Goal: Navigation & Orientation: Understand site structure

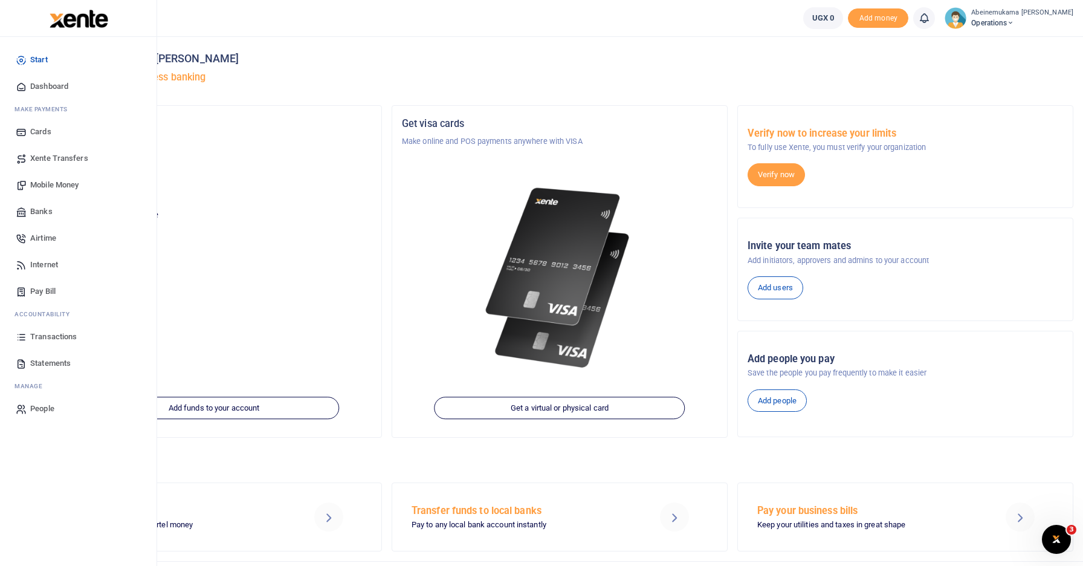
click at [51, 93] on link "Dashboard" at bounding box center [78, 86] width 137 height 27
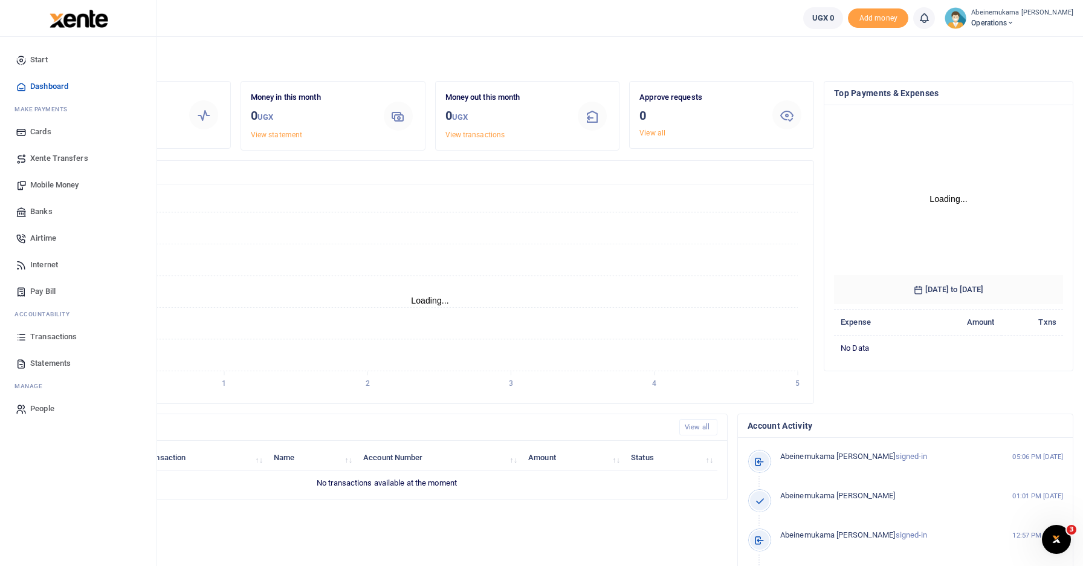
click at [51, 185] on span "Mobile Money" at bounding box center [54, 185] width 48 height 12
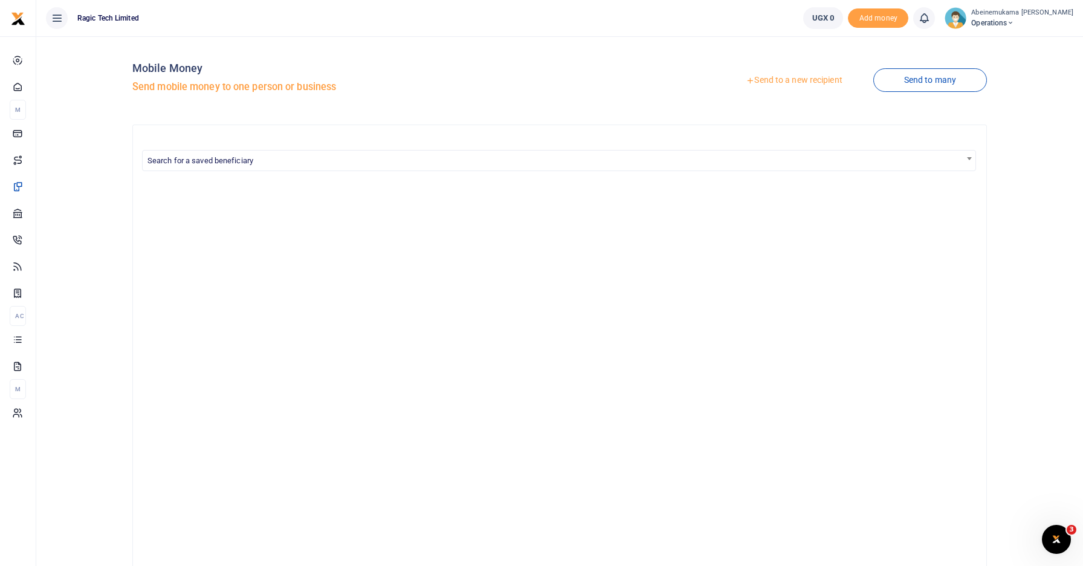
click at [54, 15] on icon at bounding box center [57, 17] width 12 height 13
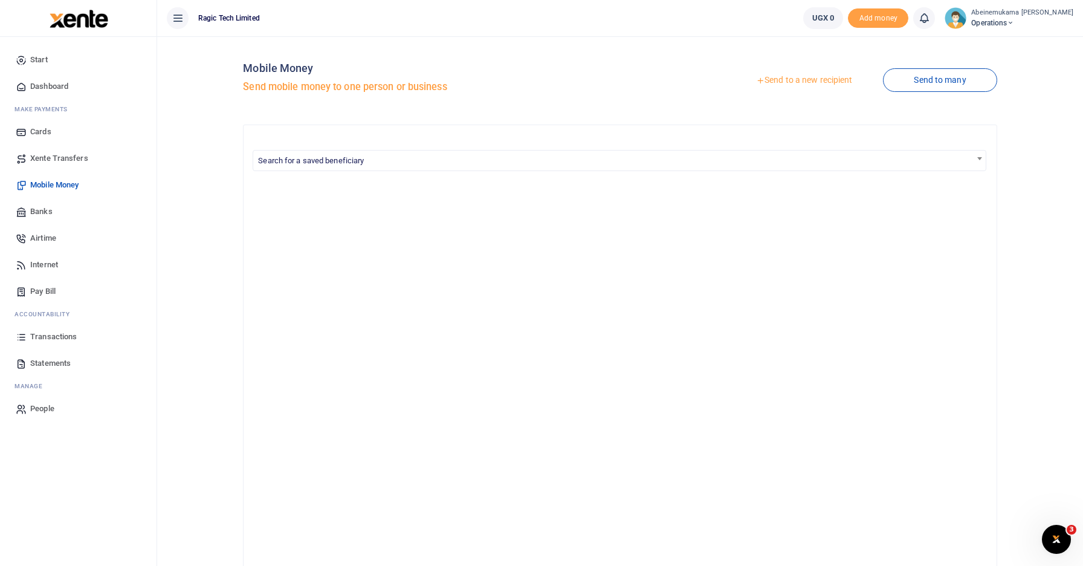
click at [43, 210] on span "Banks" at bounding box center [41, 211] width 22 height 12
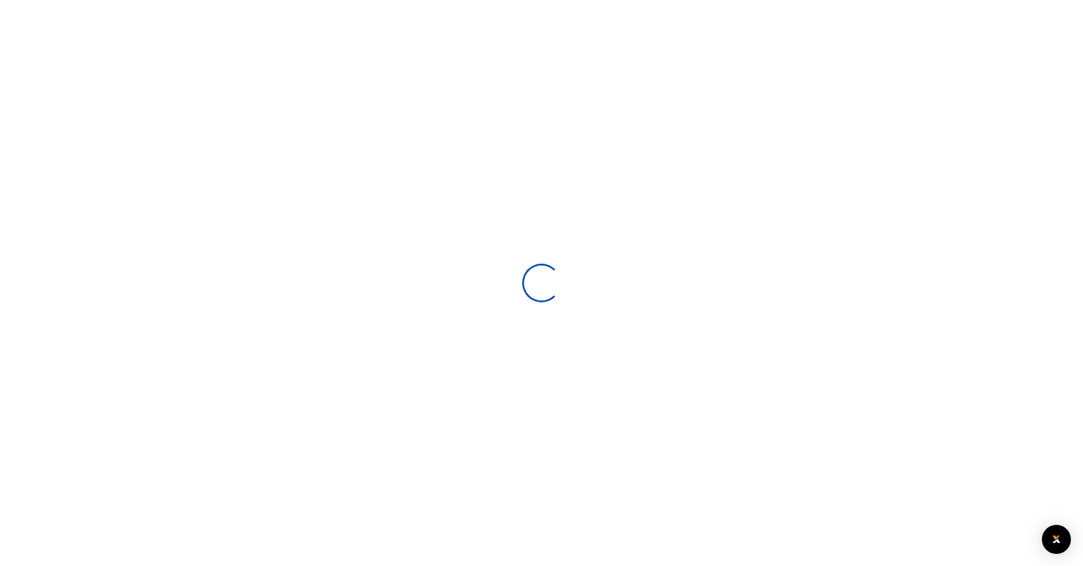
select select
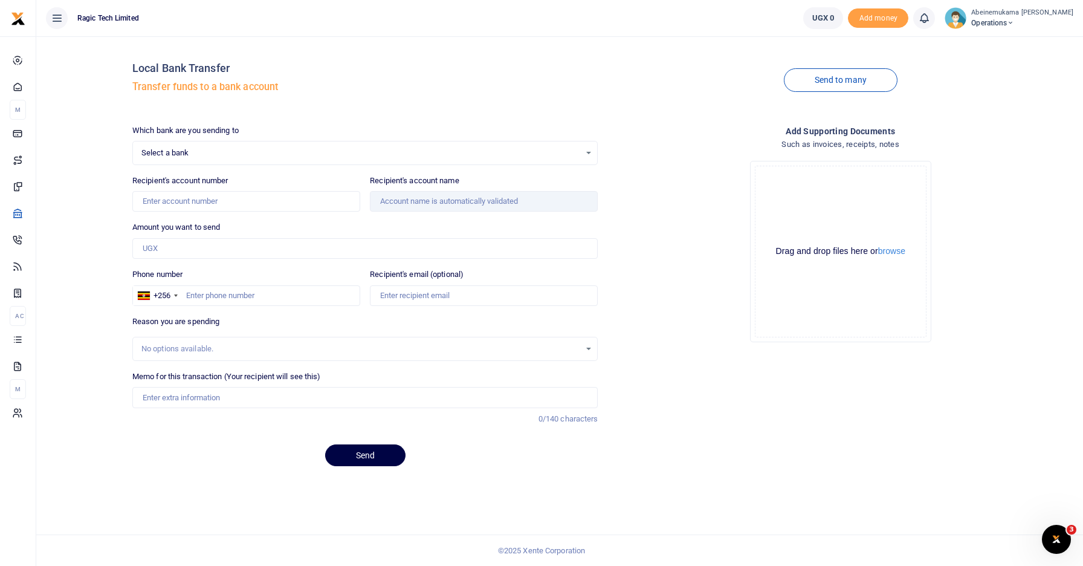
click at [57, 14] on icon at bounding box center [57, 17] width 12 height 13
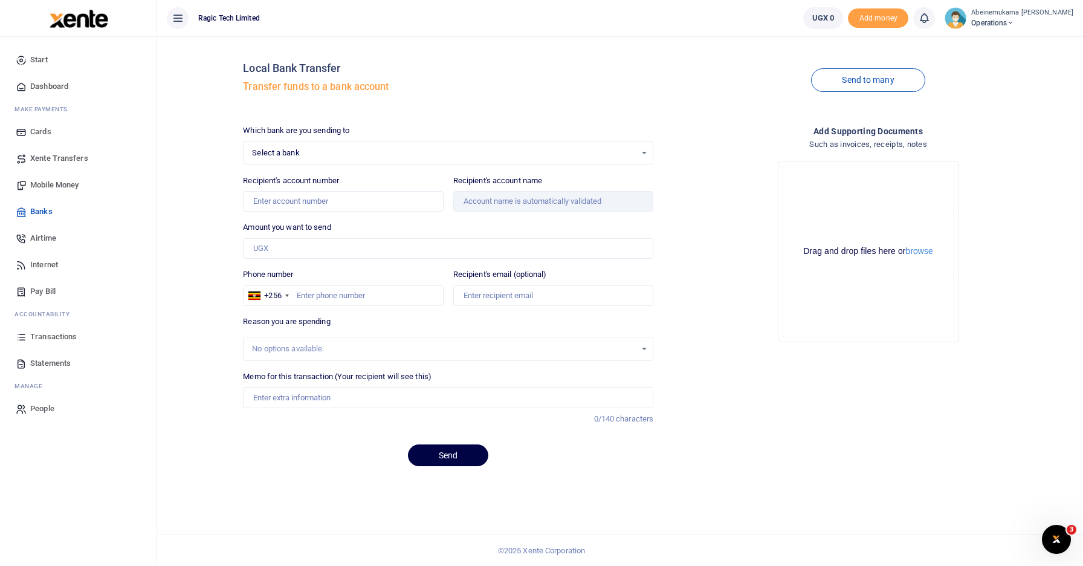
click at [55, 334] on span "Transactions" at bounding box center [53, 336] width 47 height 12
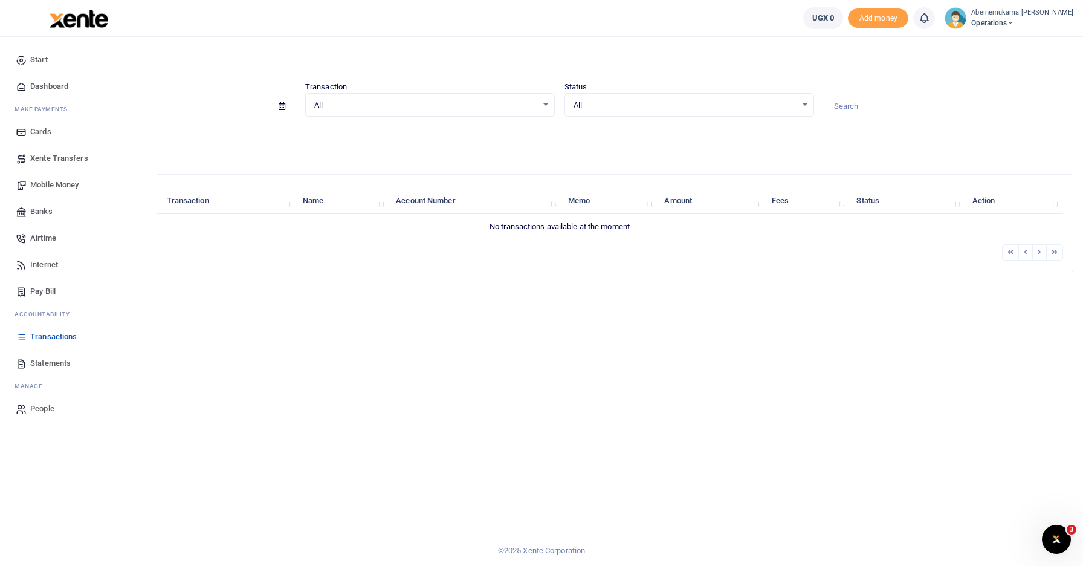
click at [44, 83] on span "Dashboard" at bounding box center [49, 86] width 38 height 12
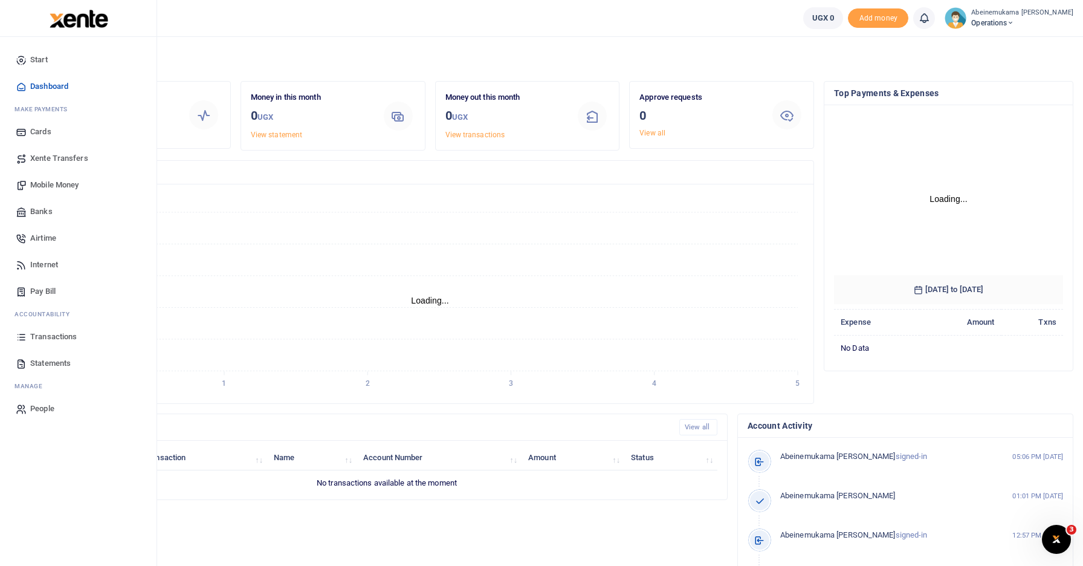
click at [38, 62] on span "Start" at bounding box center [39, 60] width 18 height 12
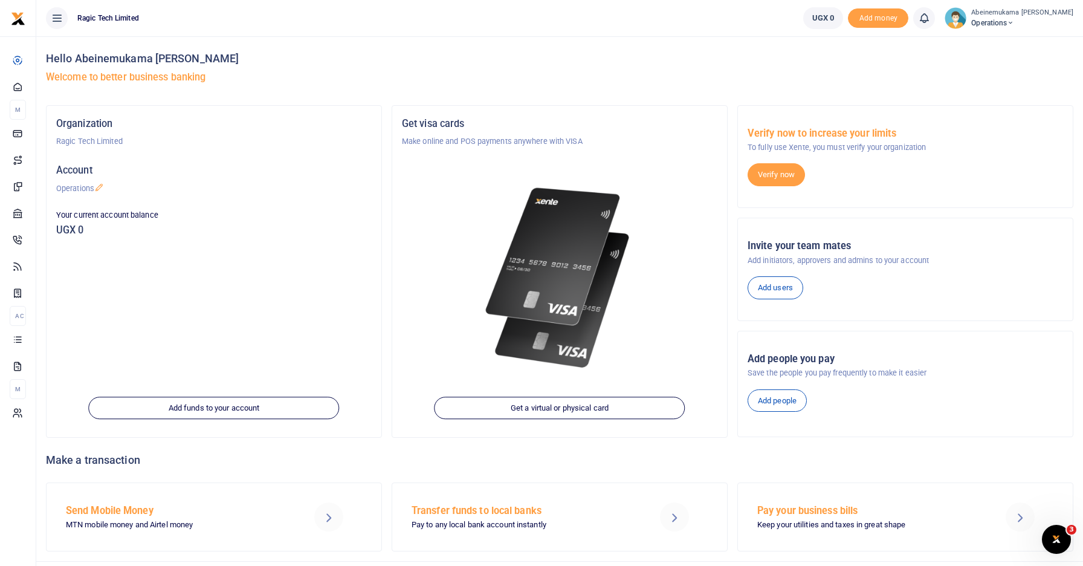
click at [1022, 19] on span "Operations" at bounding box center [1022, 23] width 102 height 11
click at [845, 80] on h5 "Welcome to better business banking" at bounding box center [559, 77] width 1027 height 12
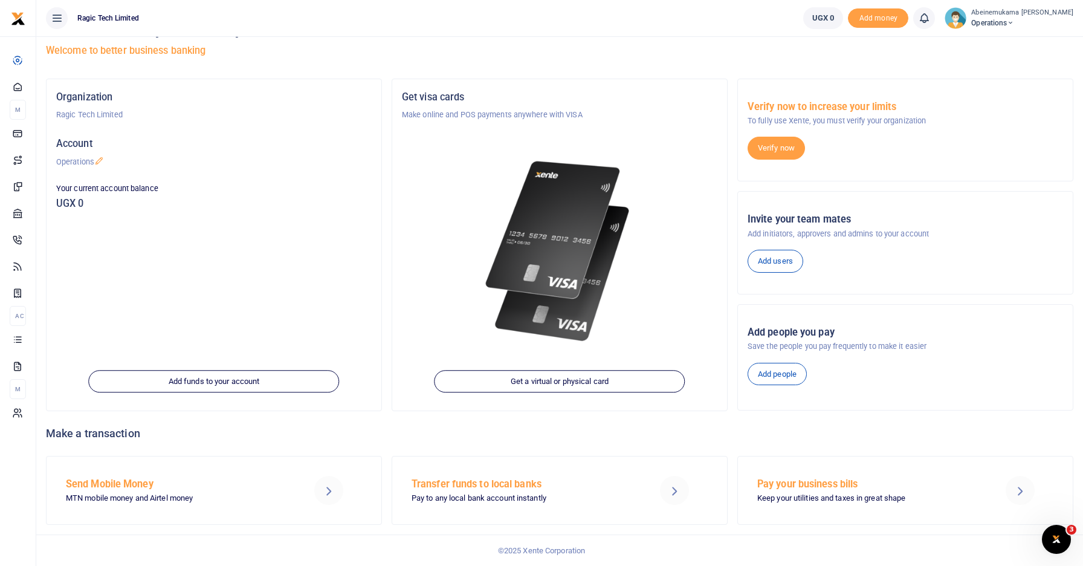
click at [56, 18] on icon at bounding box center [57, 17] width 12 height 13
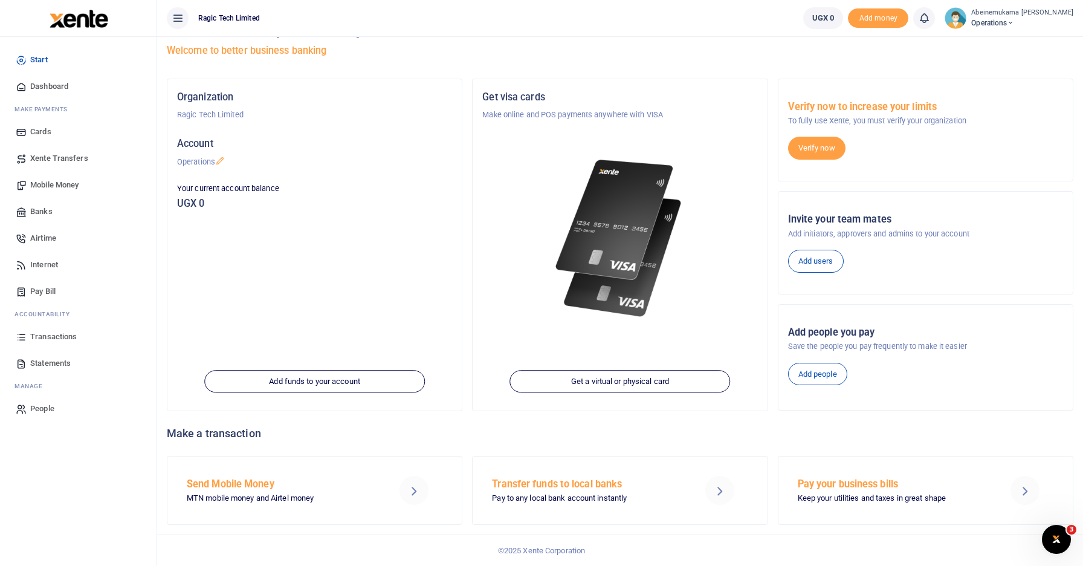
click at [667, 28] on ul "Ragic Tech Limited" at bounding box center [475, 18] width 636 height 36
click at [1014, 19] on icon at bounding box center [1010, 23] width 7 height 8
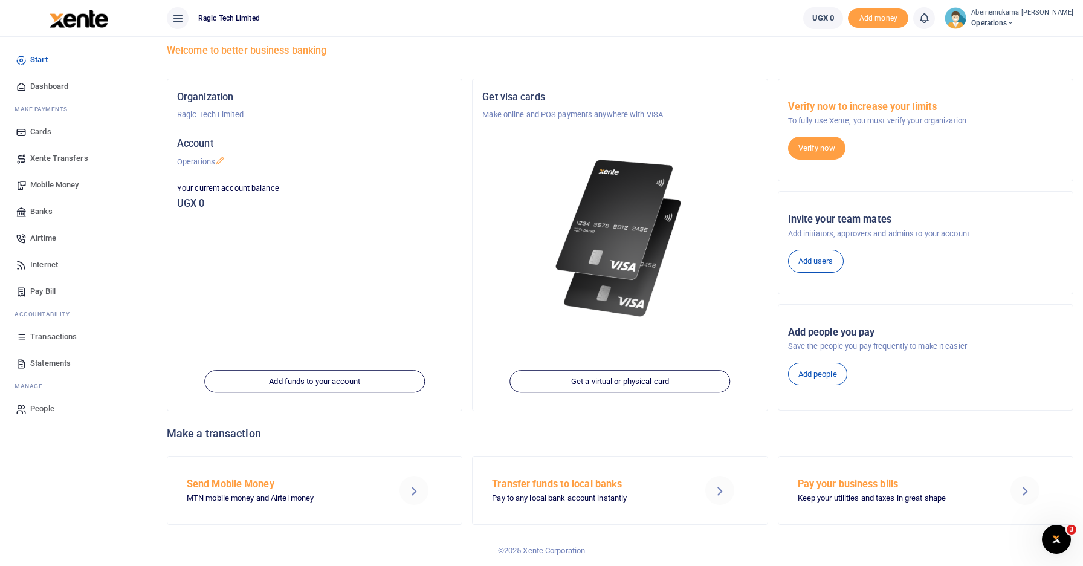
click at [57, 164] on span "Xente Transfers" at bounding box center [59, 158] width 58 height 12
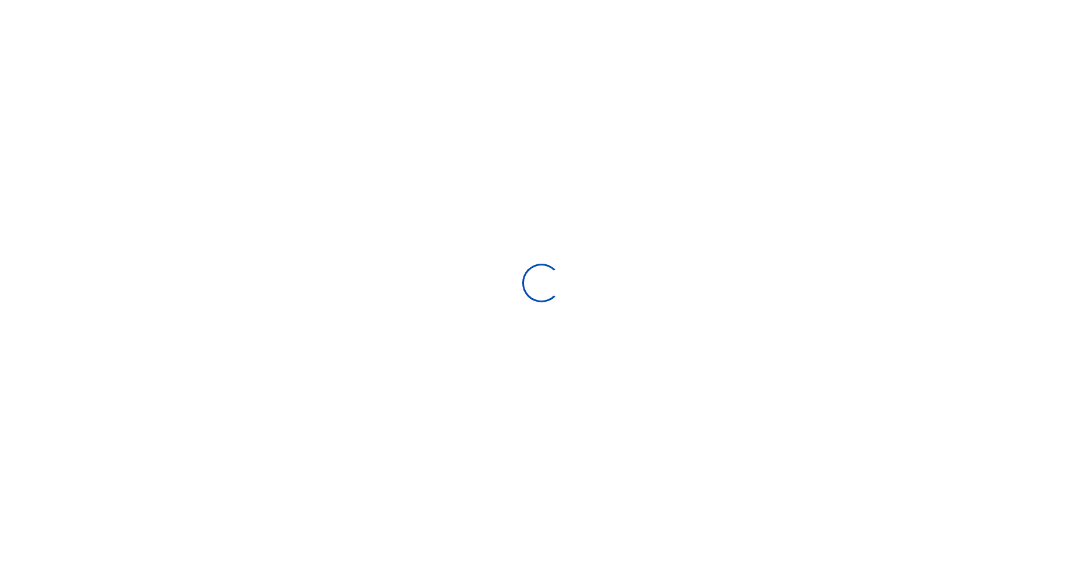
select select
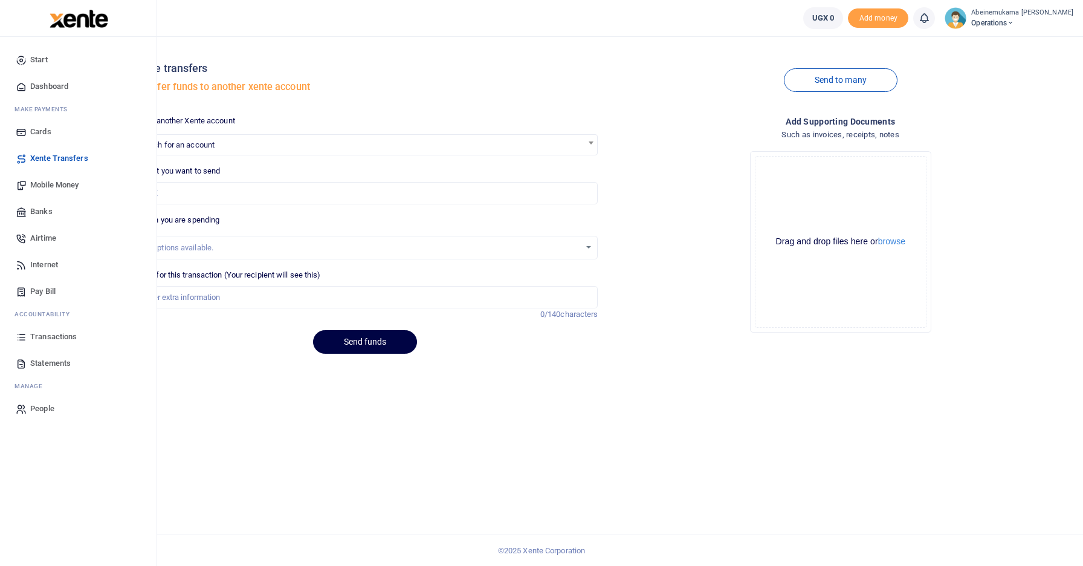
click at [47, 56] on span "Start" at bounding box center [39, 60] width 18 height 12
